Goal: Task Accomplishment & Management: Complete application form

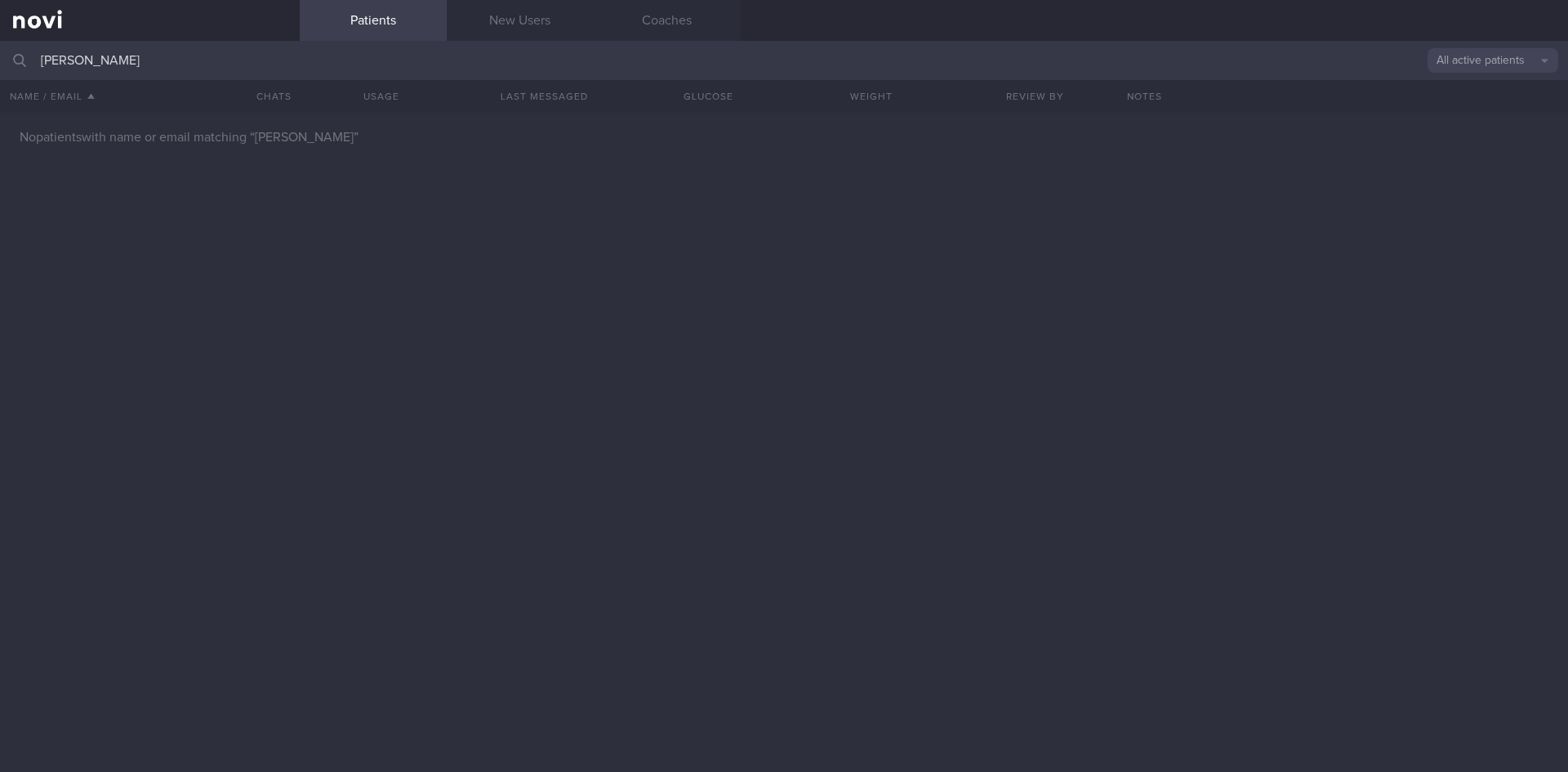
click at [492, 65] on input "[PERSON_NAME]" at bounding box center [784, 60] width 1568 height 39
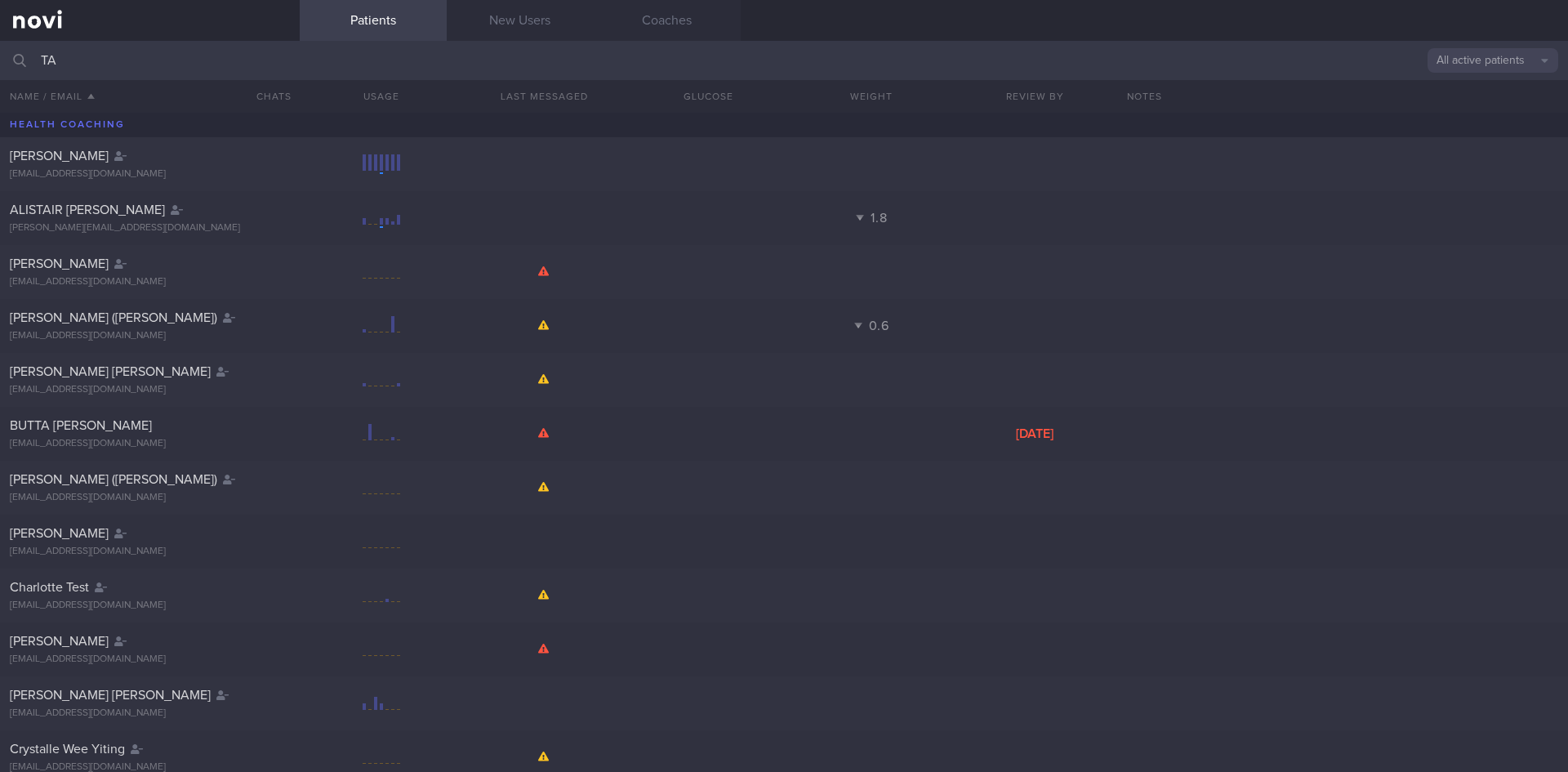
type input "T"
type input "e"
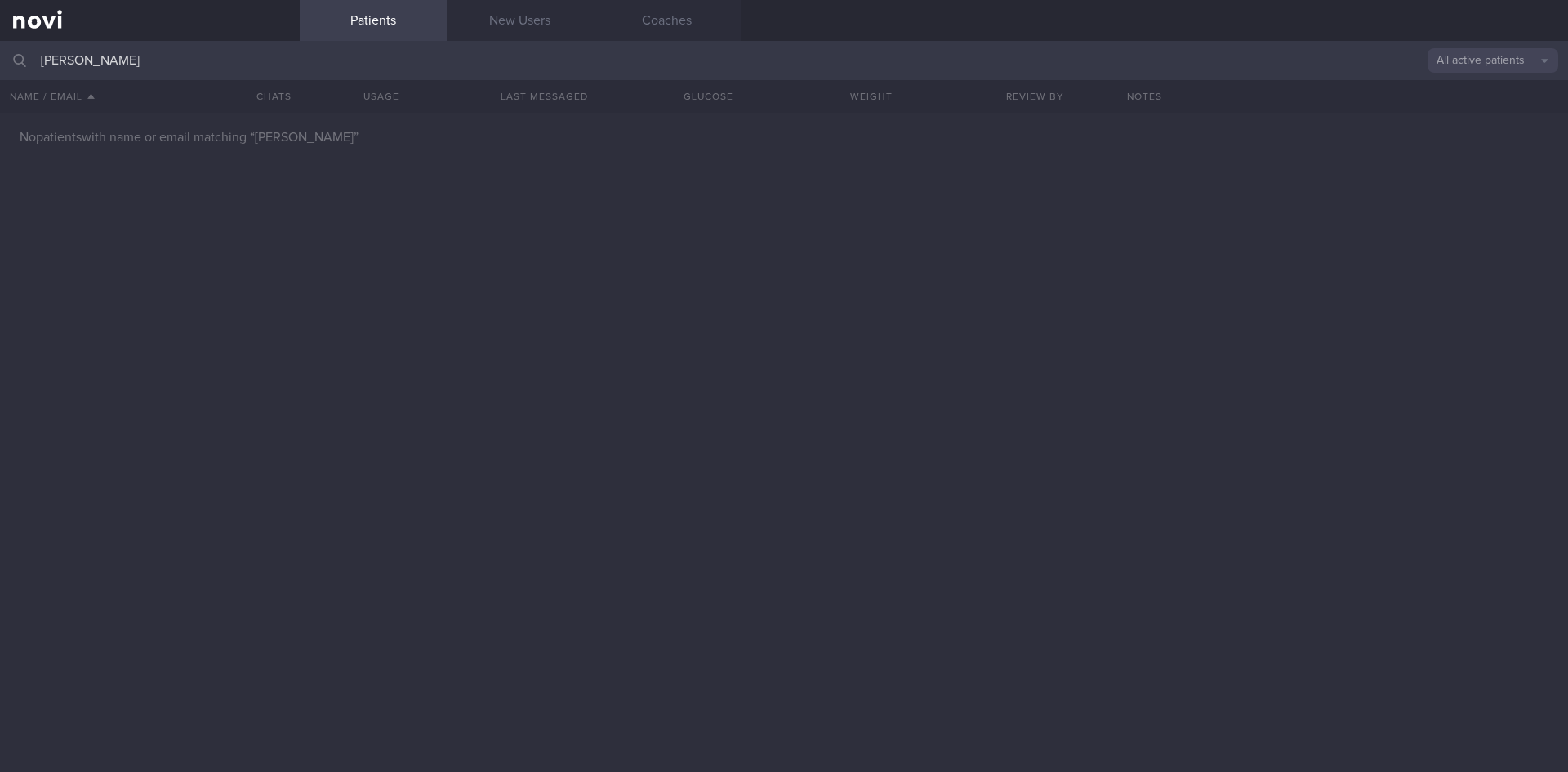
type input "[PERSON_NAME]"
click at [1502, 59] on button "All active patients" at bounding box center [1493, 61] width 131 height 25
click at [561, 21] on link "New Users" at bounding box center [521, 20] width 147 height 41
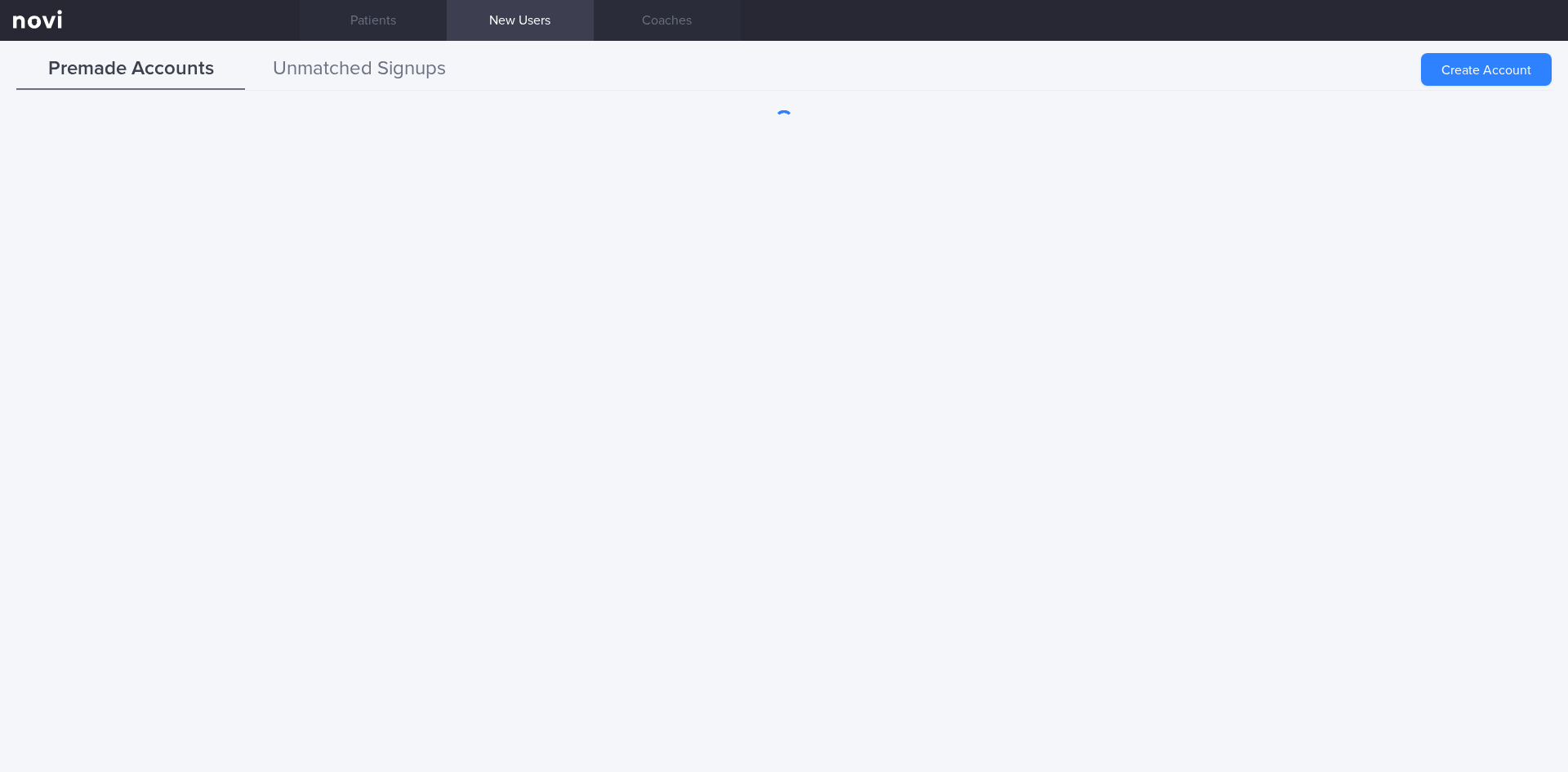
click at [425, 69] on button "Unmatched Signups" at bounding box center [360, 69] width 229 height 41
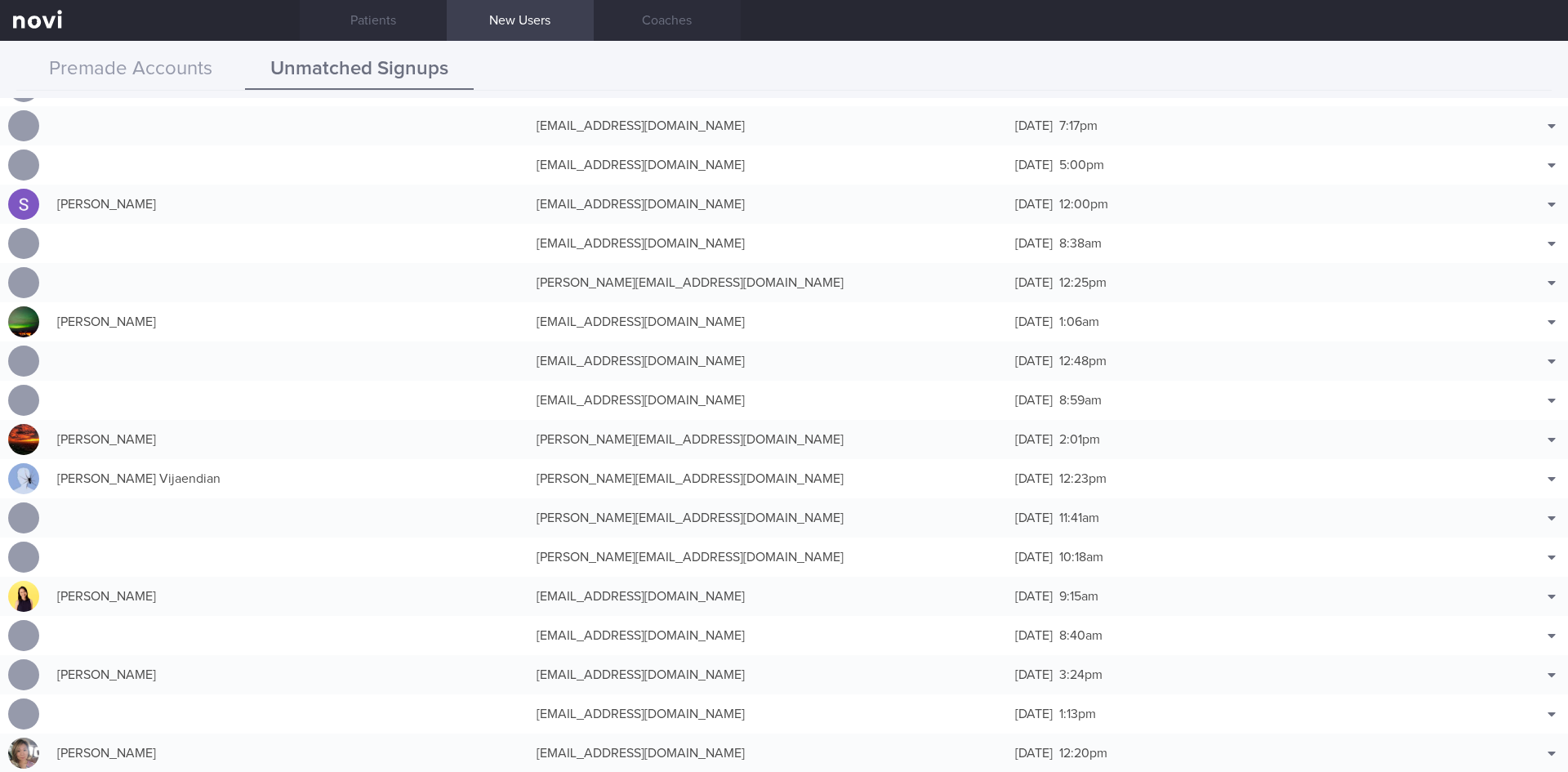
scroll to position [350, 0]
click at [154, 78] on button "Premade Accounts" at bounding box center [130, 69] width 229 height 41
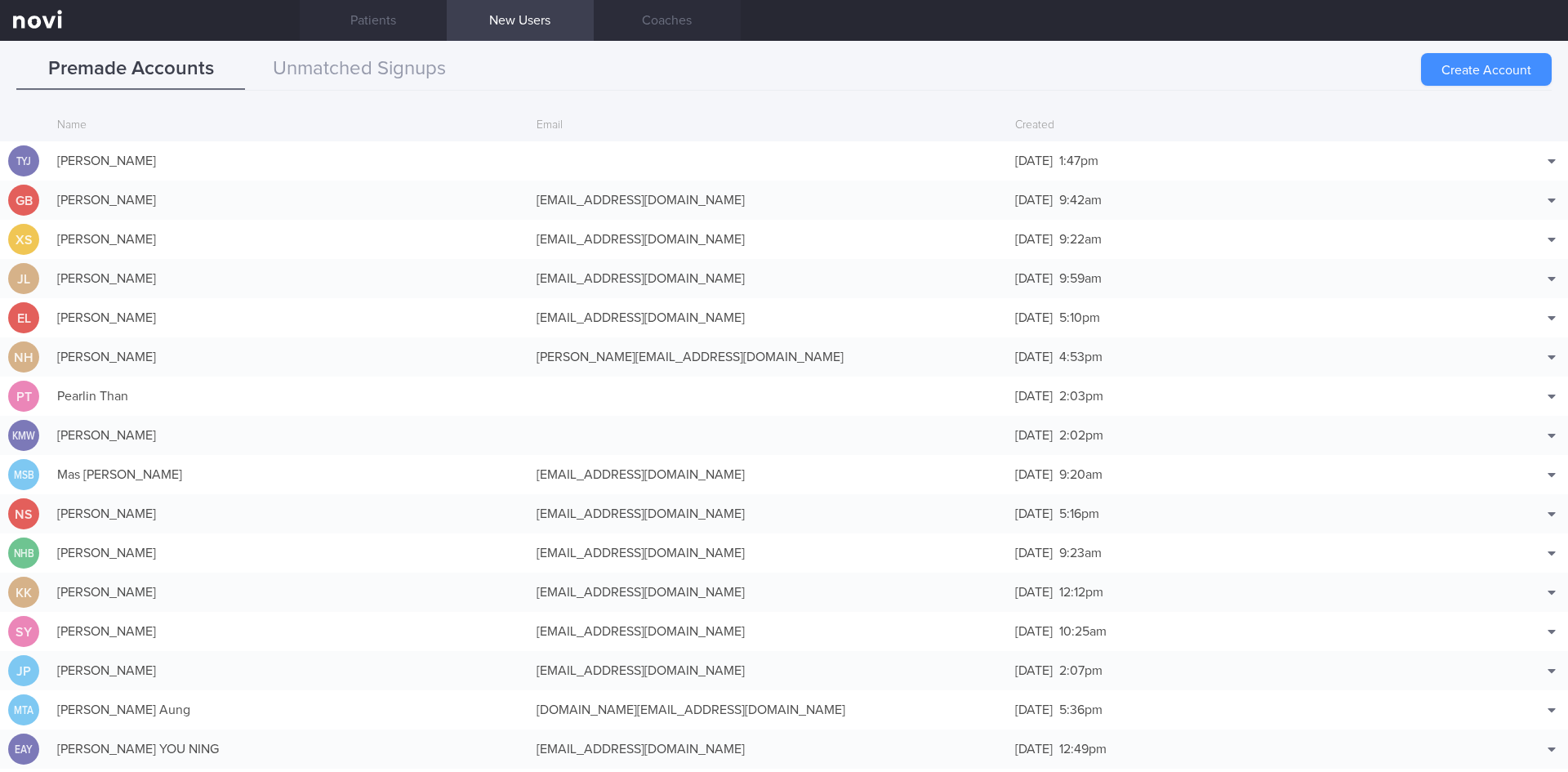
click at [1462, 76] on button "Create Account" at bounding box center [1487, 69] width 131 height 33
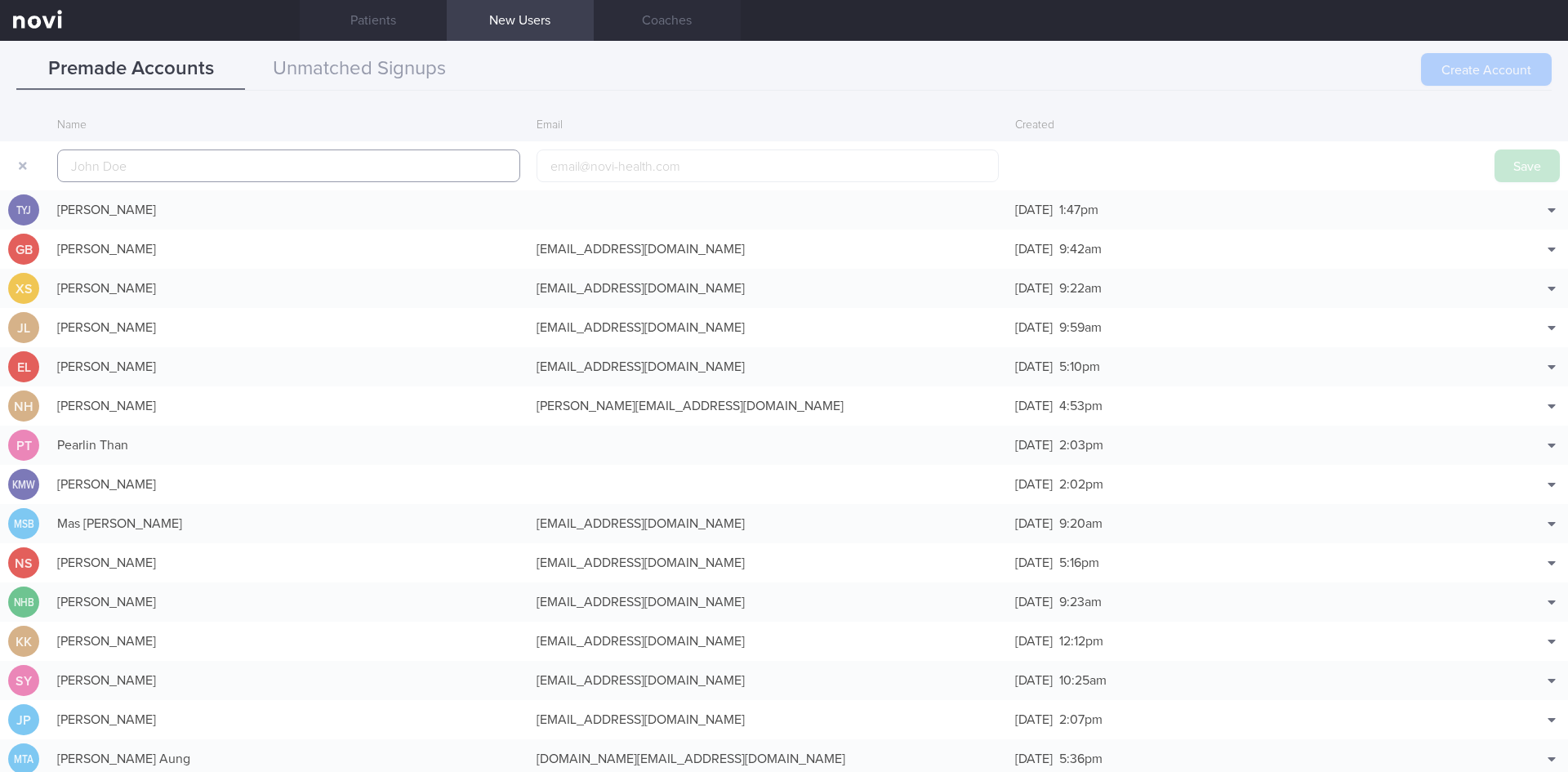
scroll to position [39, 0]
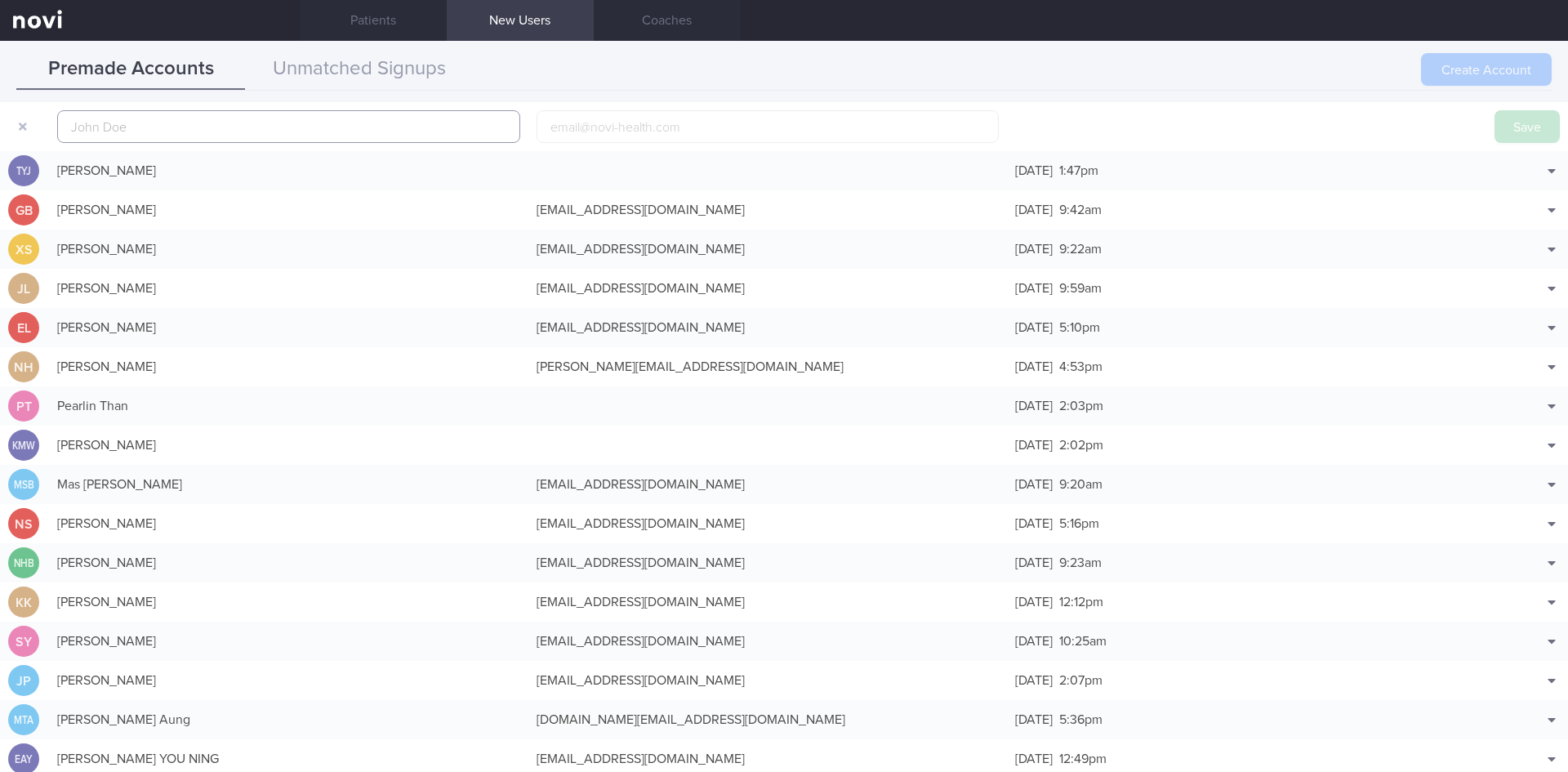
paste input "[PERSON_NAME] ([PERSON_NAME])"
type input "[PERSON_NAME] ([PERSON_NAME])"
paste input "[EMAIL_ADDRESS][DOMAIN_NAME]"
click at [659, 126] on input "[EMAIL_ADDRESS][DOMAIN_NAME]" at bounding box center [768, 126] width 463 height 33
click at [546, 130] on input "[EMAIL_ADDRESS][DOMAIN_NAME]" at bounding box center [768, 126] width 463 height 33
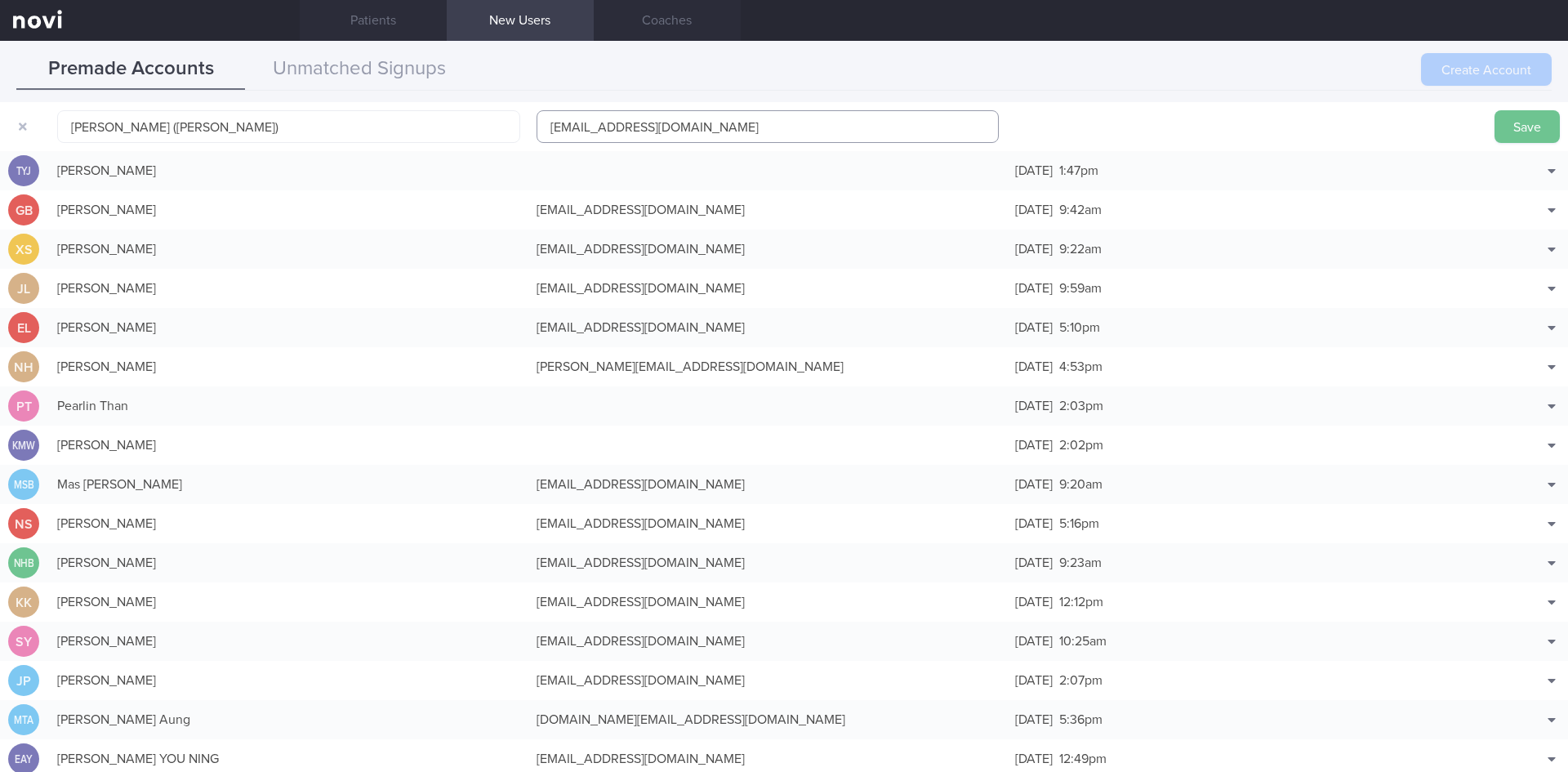
type input "[EMAIL_ADDRESS][DOMAIN_NAME]"
click at [1500, 130] on button "Save" at bounding box center [1527, 126] width 66 height 33
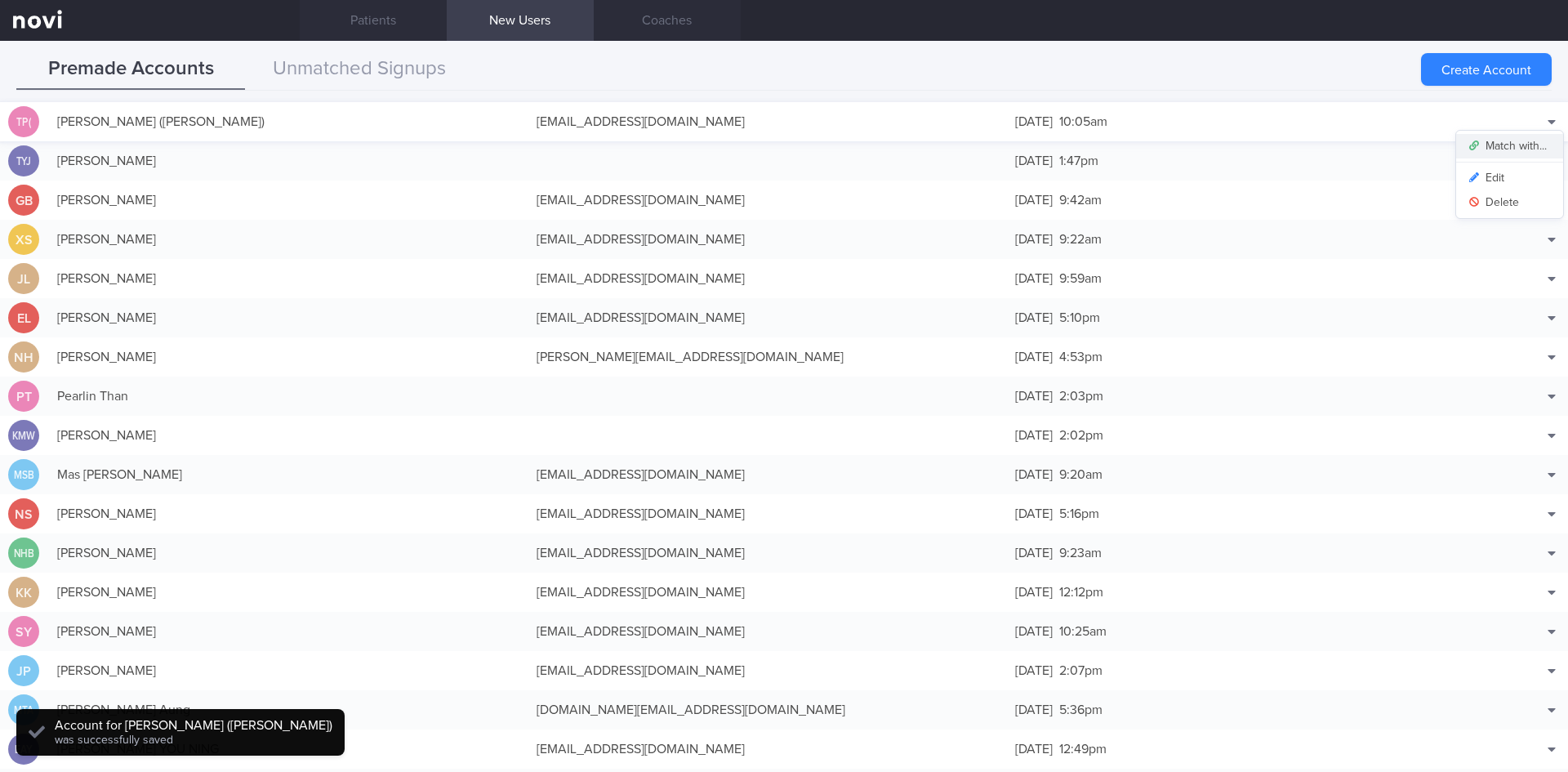
click at [1531, 142] on button "Match with..." at bounding box center [1510, 146] width 107 height 25
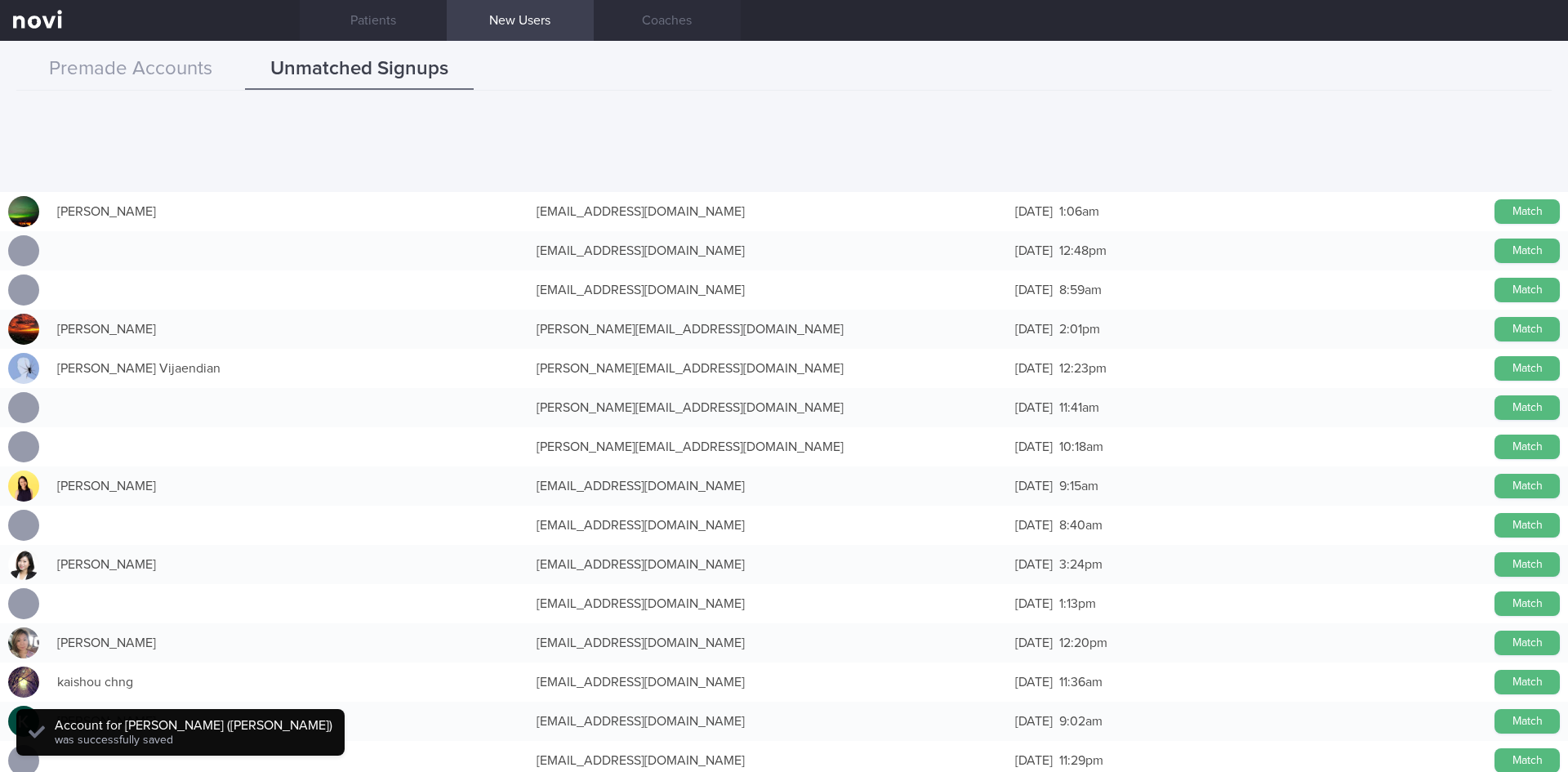
scroll to position [677, 0]
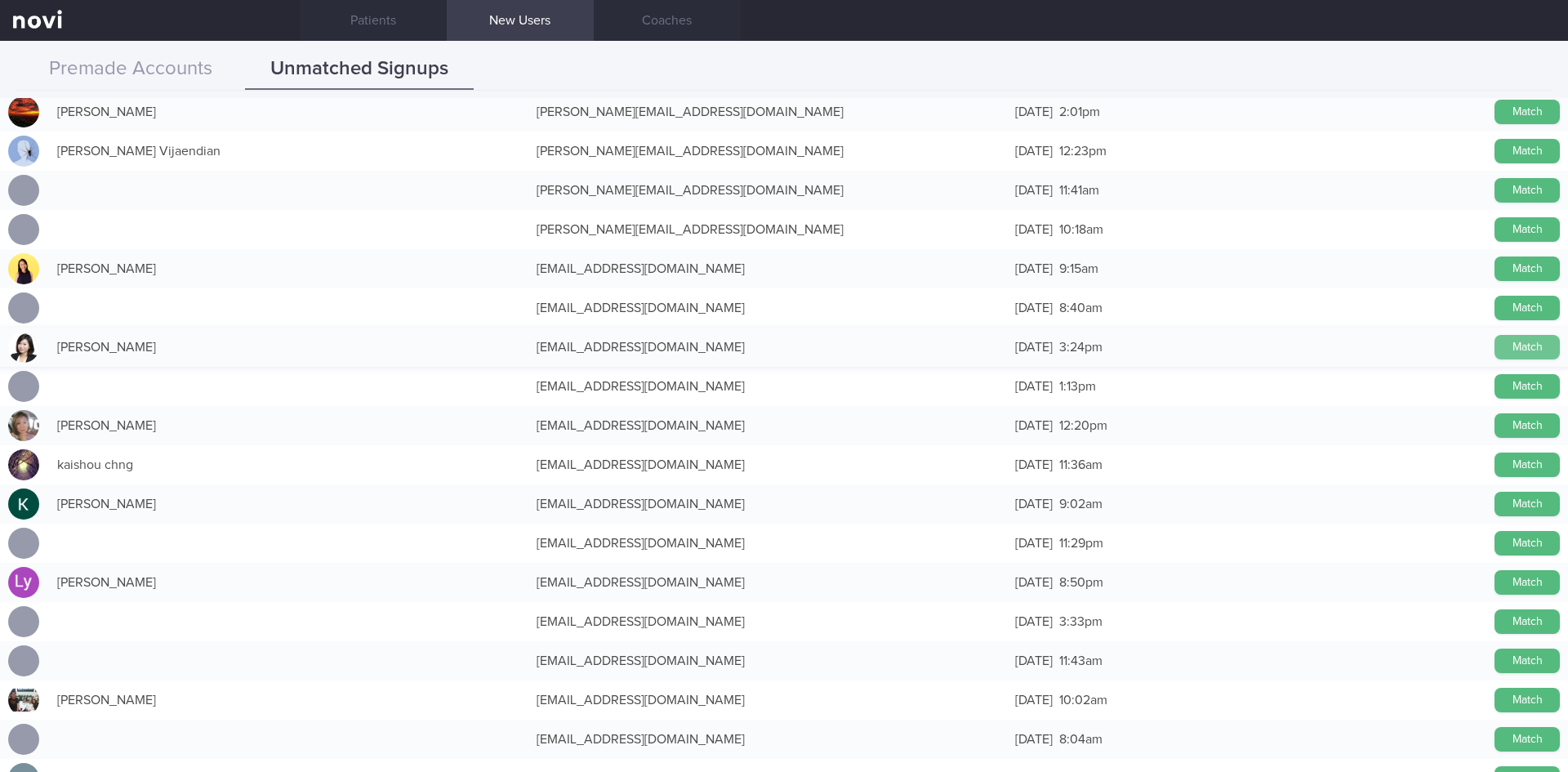
click at [1534, 338] on button "Match" at bounding box center [1527, 347] width 66 height 25
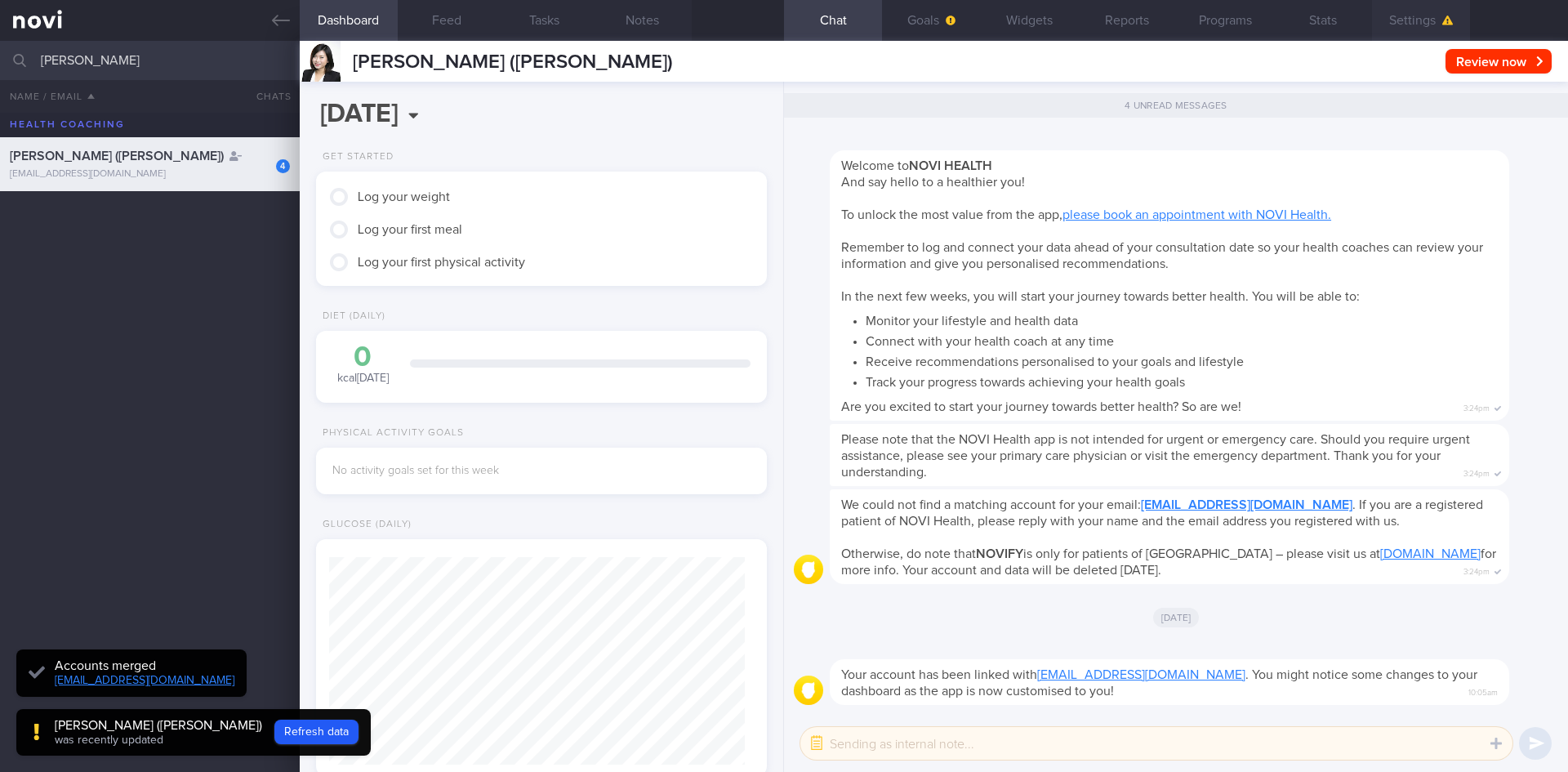
click at [1436, 12] on button "Settings" at bounding box center [1421, 20] width 98 height 41
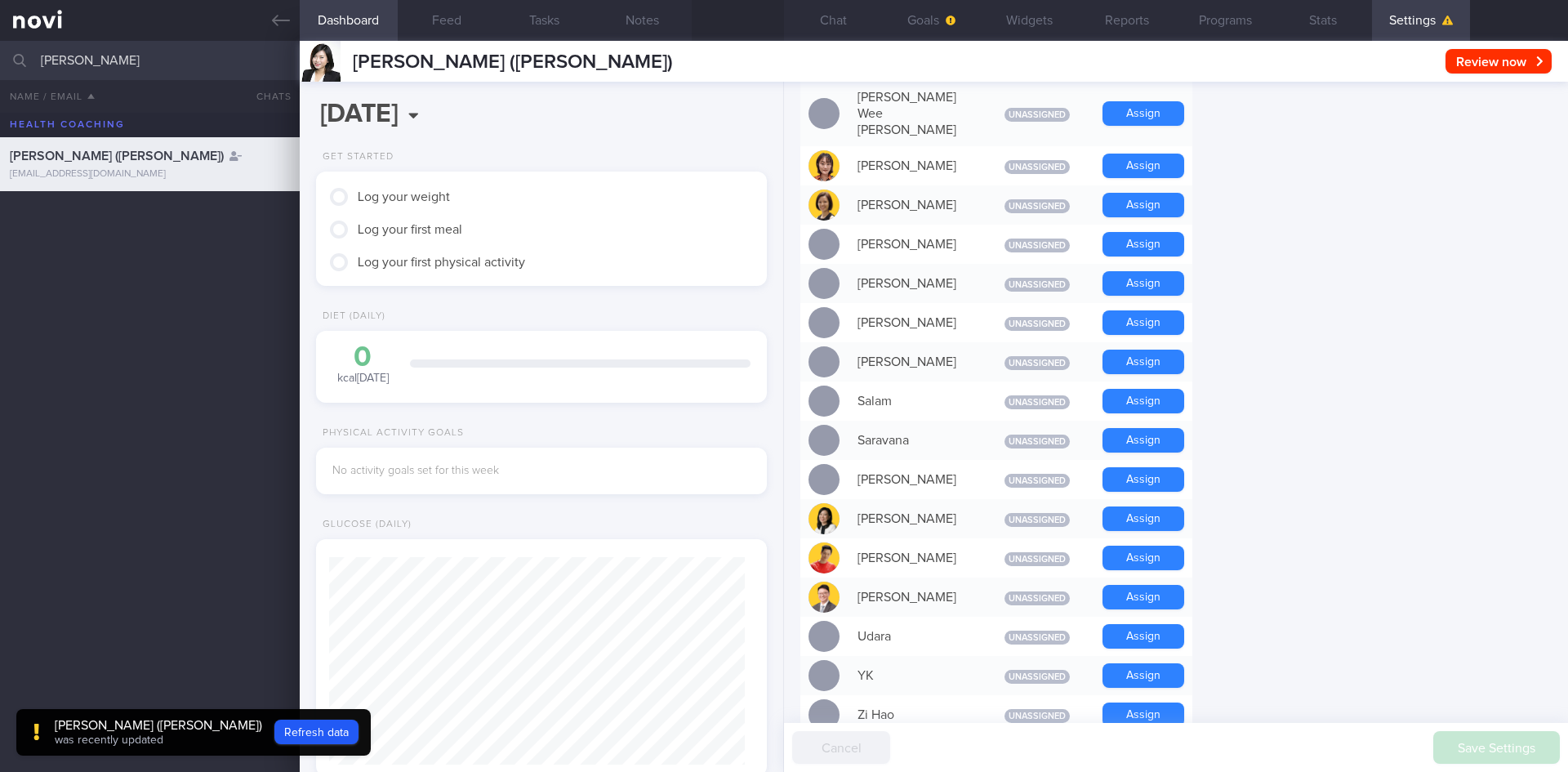
scroll to position [1144, 0]
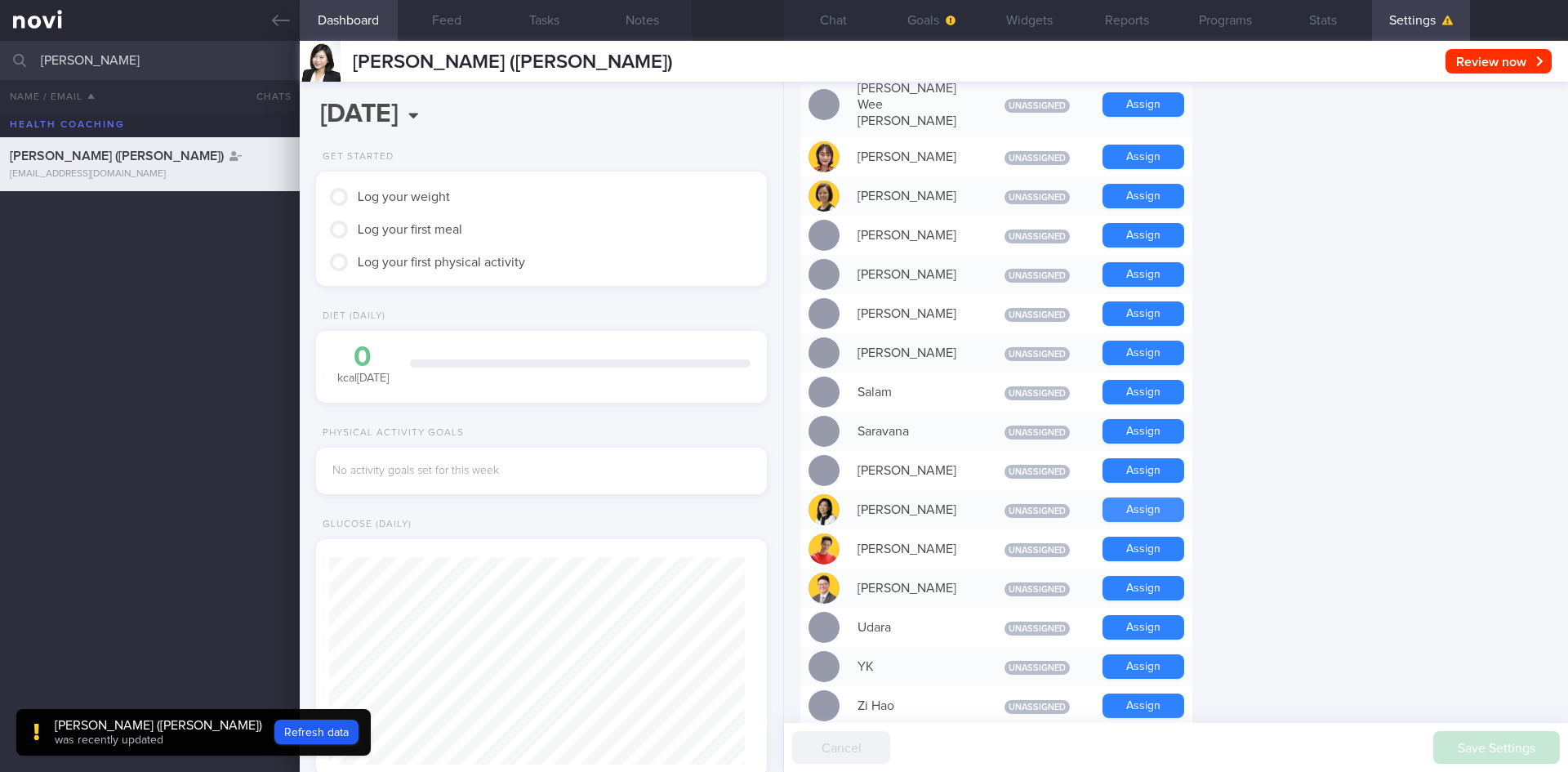
click at [1125, 498] on button "Assign" at bounding box center [1144, 510] width 81 height 25
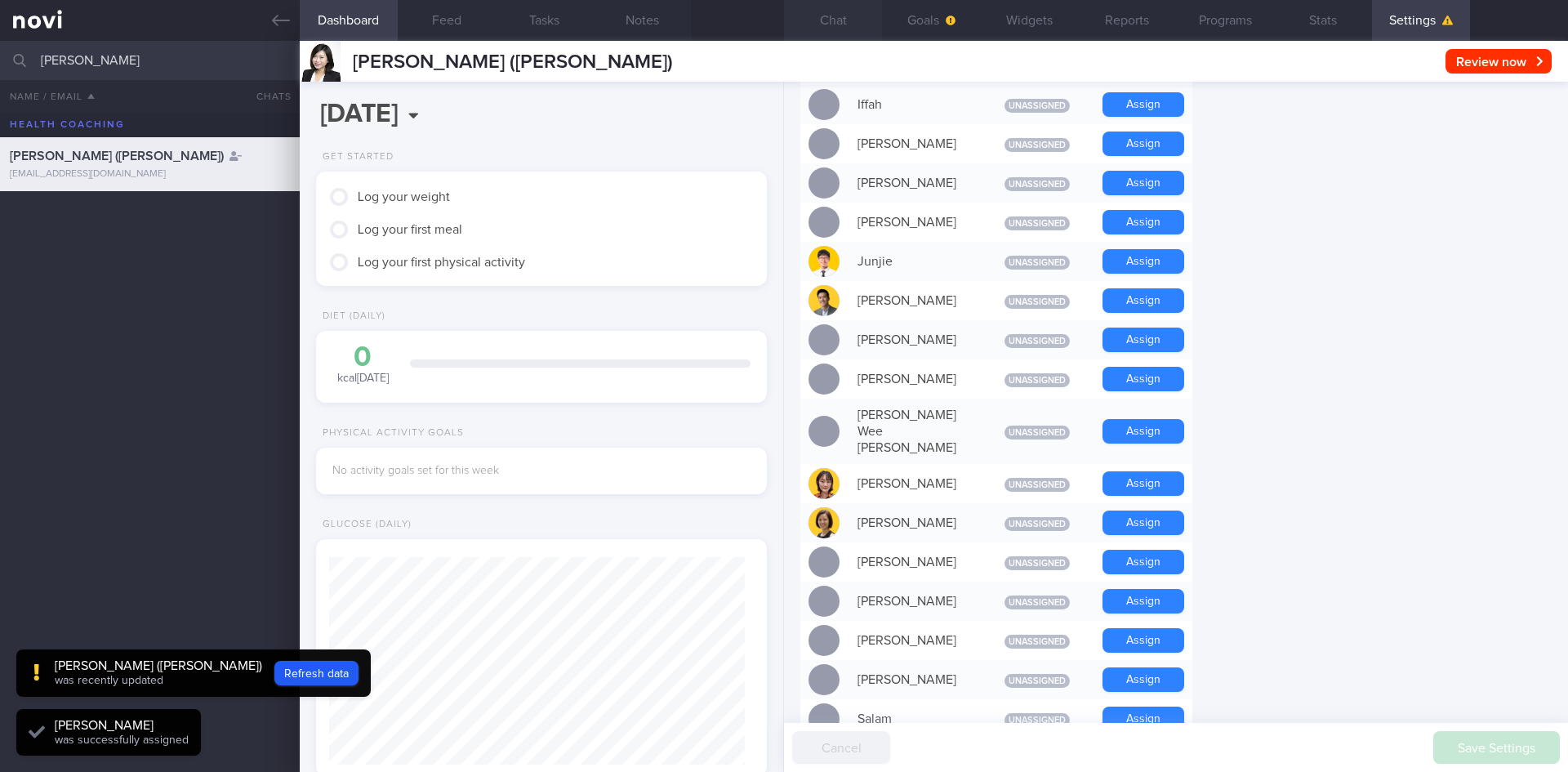
scroll to position [208, 416]
click at [874, 31] on button "Chat" at bounding box center [833, 20] width 98 height 41
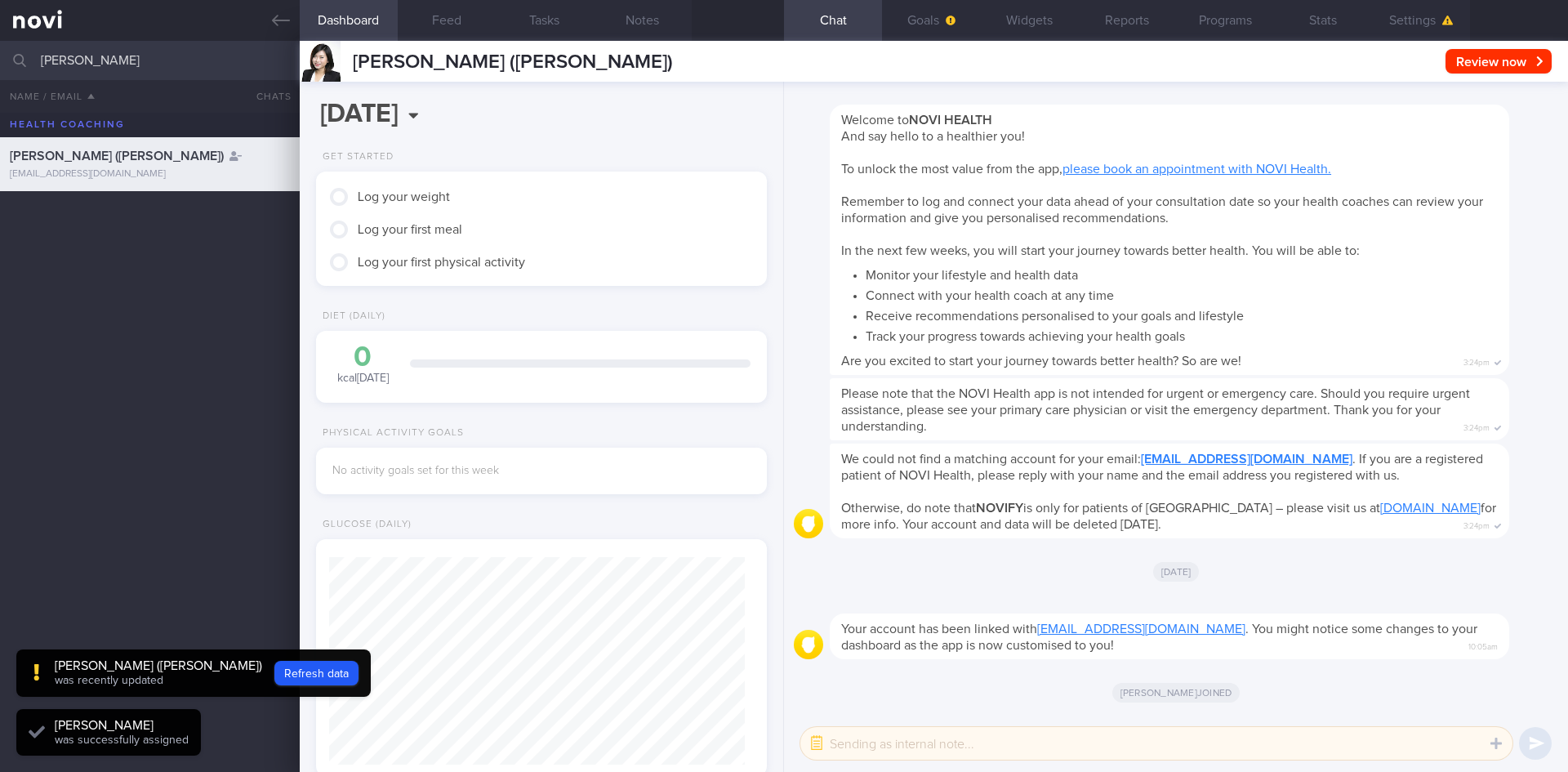
click at [834, 21] on button "Chat" at bounding box center [833, 20] width 98 height 41
click at [1058, 741] on textarea at bounding box center [1157, 743] width 712 height 33
type textarea "Amax"
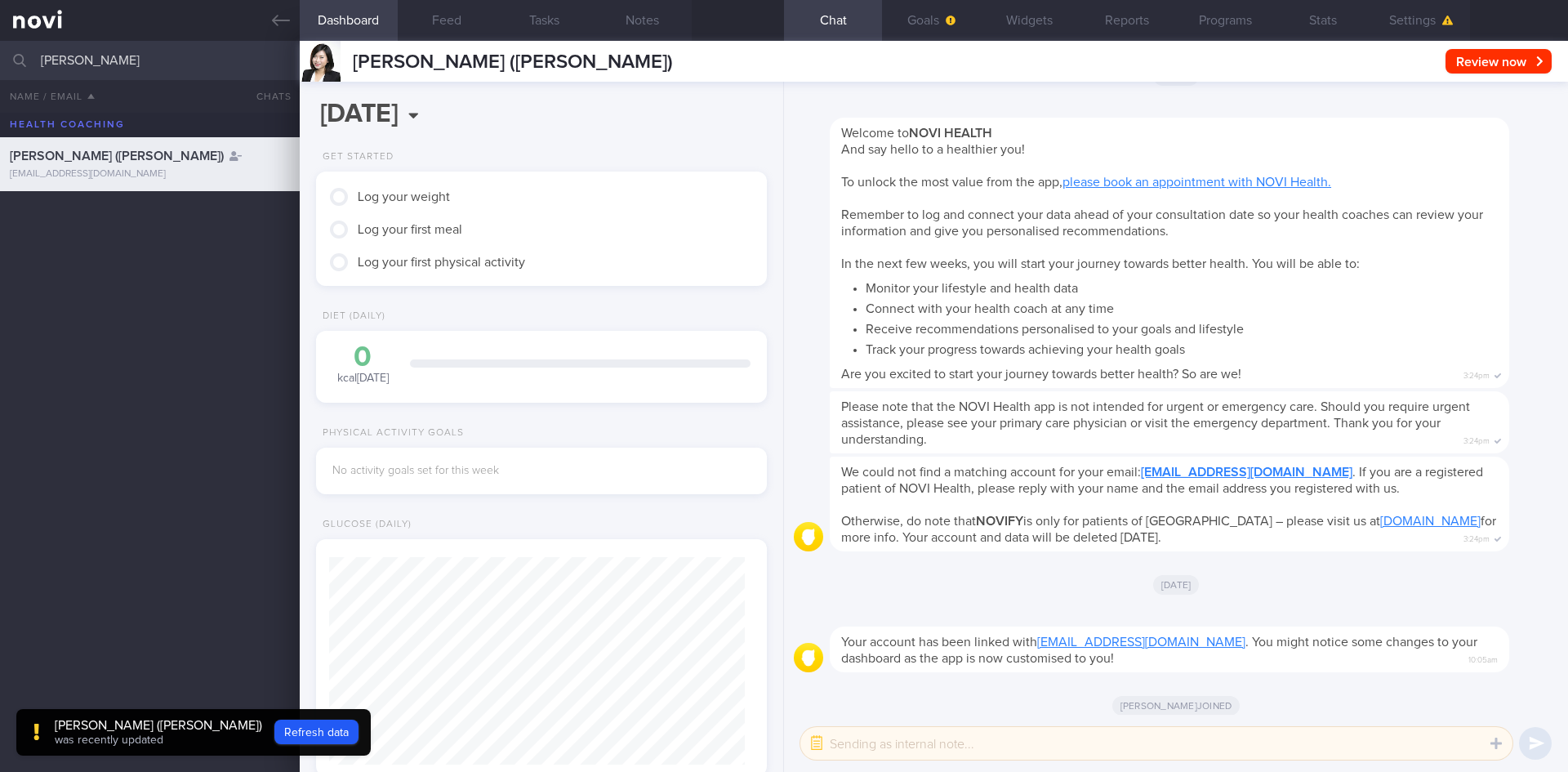
scroll to position [-81, 0]
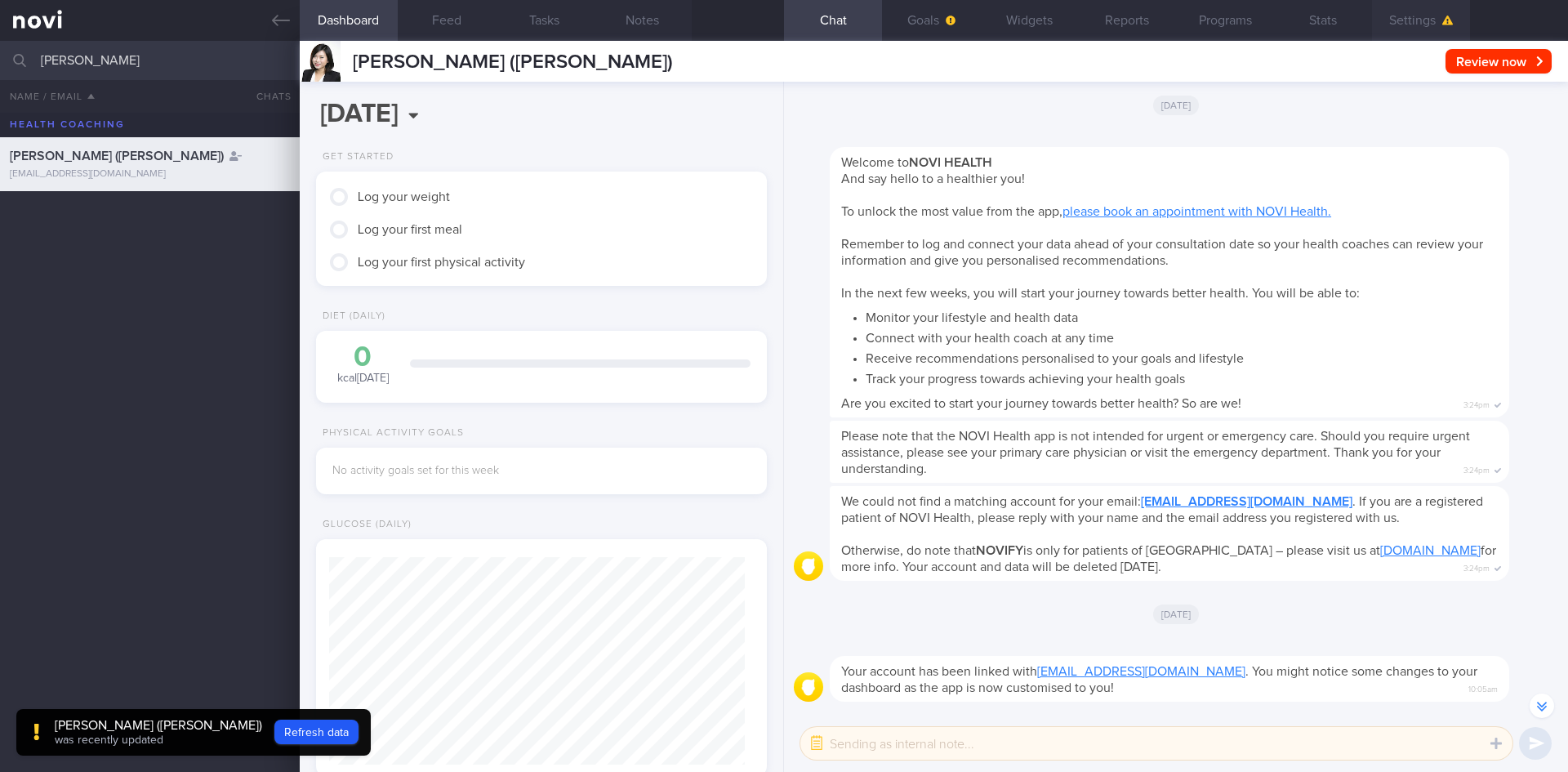
click at [1405, 19] on button "Settings" at bounding box center [1421, 20] width 98 height 41
